Goal: Navigation & Orientation: Find specific page/section

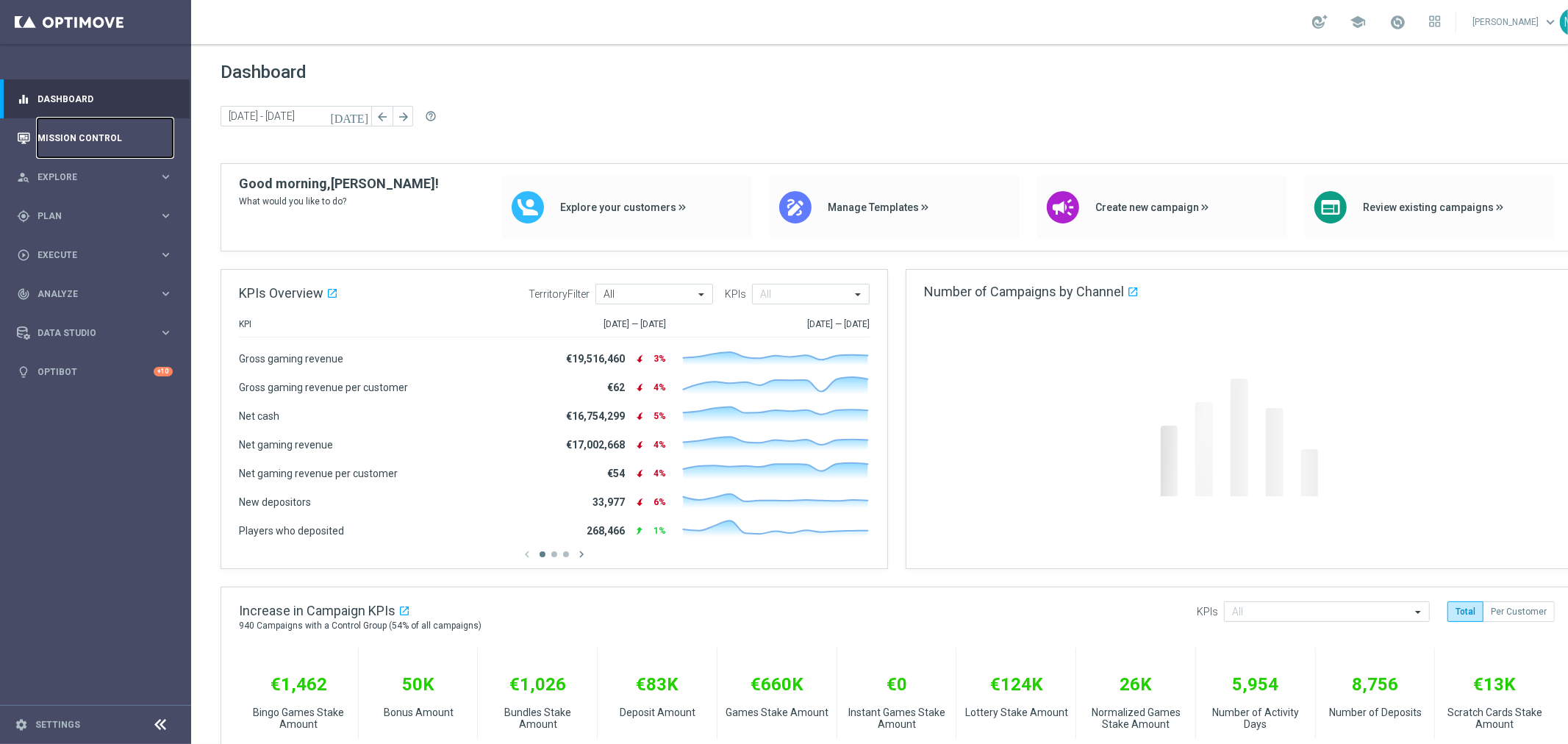
click at [60, 134] on link "Mission Control" at bounding box center [105, 137] width 135 height 39
